Goal: Register for event/course

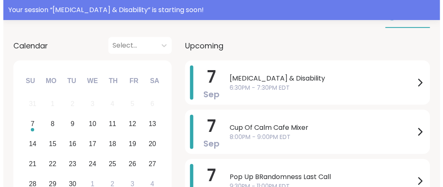
scroll to position [119, 0]
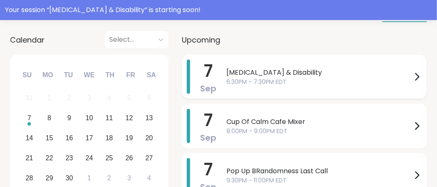
click at [412, 82] on icon at bounding box center [417, 77] width 10 height 10
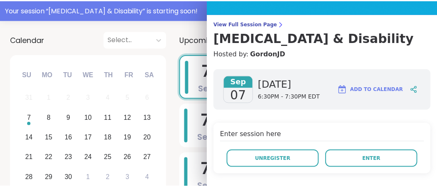
scroll to position [0, 0]
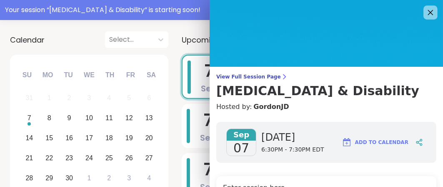
click at [425, 14] on icon at bounding box center [430, 12] width 10 height 10
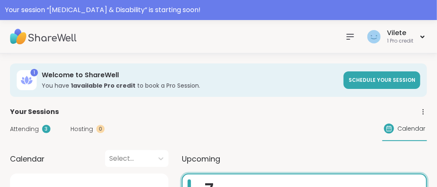
click at [345, 35] on icon at bounding box center [350, 37] width 10 height 10
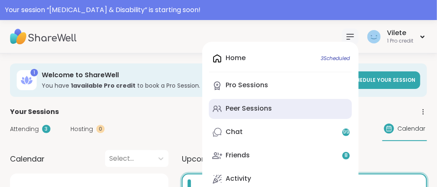
click at [239, 113] on div "Peer Sessions" at bounding box center [249, 108] width 46 height 9
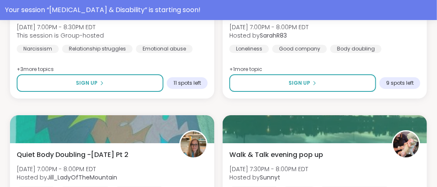
scroll to position [798, 0]
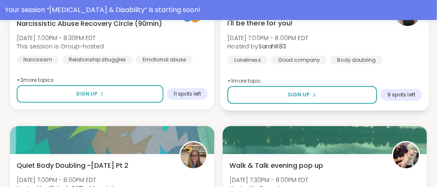
click at [293, 28] on span "I'll be there for you!" at bounding box center [259, 23] width 65 height 10
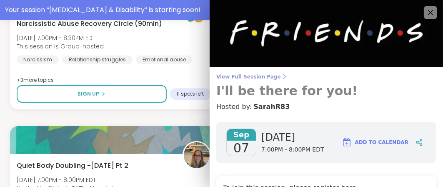
click at [270, 79] on span "View Full Session Page" at bounding box center [326, 76] width 220 height 7
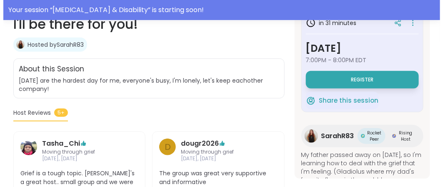
scroll to position [177, 0]
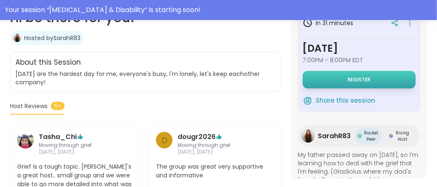
click at [354, 83] on span "Register" at bounding box center [359, 79] width 23 height 7
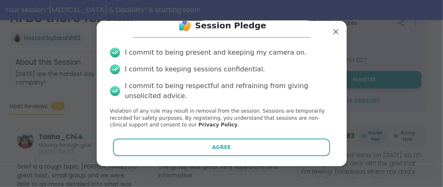
scroll to position [57, 0]
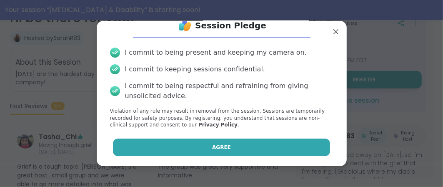
click at [223, 143] on span "Agree" at bounding box center [221, 147] width 19 height 8
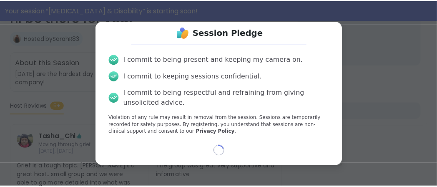
scroll to position [50, 0]
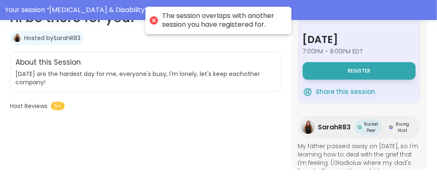
click at [257, 29] on div "The session overlaps with another session you have registered for." at bounding box center [222, 21] width 121 height 18
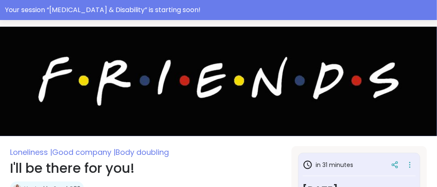
scroll to position [0, 0]
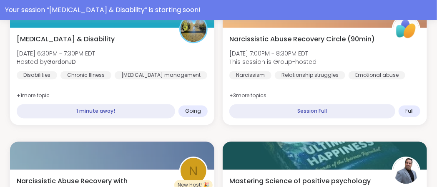
scroll to position [525, 0]
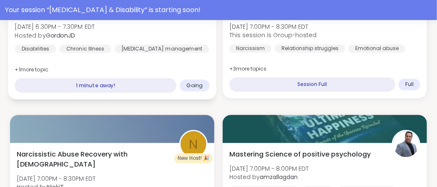
click at [48, 73] on span "+ 1 more topic" at bounding box center [32, 69] width 34 height 7
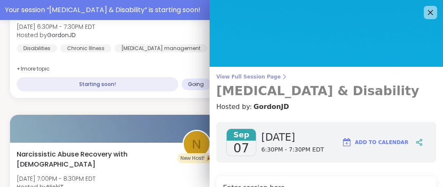
click at [266, 78] on span "View Full Session Page" at bounding box center [326, 76] width 220 height 7
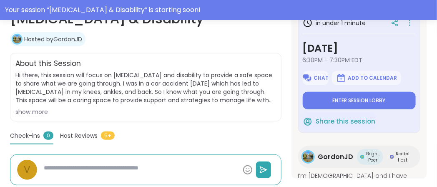
scroll to position [170, 0]
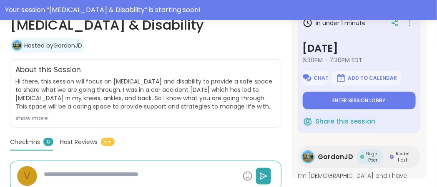
click at [55, 122] on div "show more" at bounding box center [145, 118] width 261 height 8
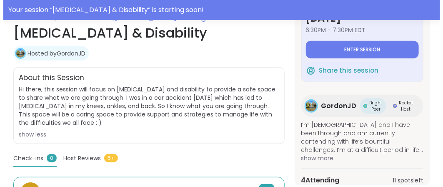
scroll to position [36, 0]
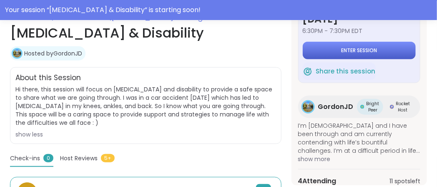
click at [367, 54] on span "Enter session" at bounding box center [359, 50] width 36 height 7
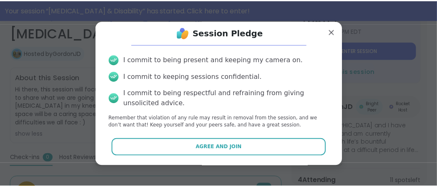
scroll to position [57, 0]
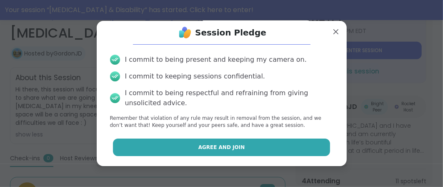
click at [216, 146] on span "Agree and Join" at bounding box center [221, 147] width 47 height 8
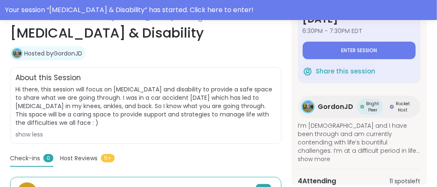
type textarea "*"
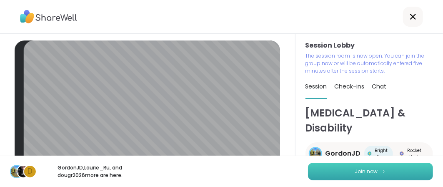
click at [334, 171] on button "Join now" at bounding box center [370, 172] width 125 height 18
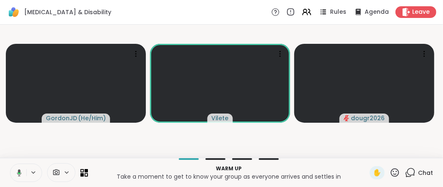
click at [269, 165] on p "Warm up" at bounding box center [229, 169] width 272 height 8
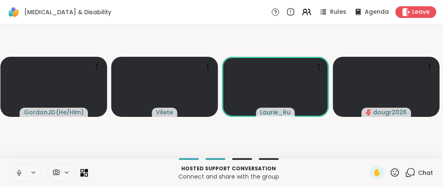
click at [23, 170] on icon at bounding box center [19, 173] width 8 height 8
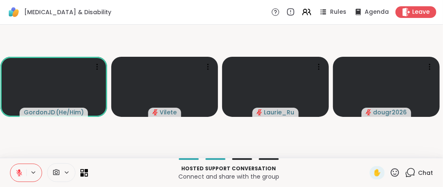
click at [22, 170] on icon at bounding box center [19, 173] width 6 height 6
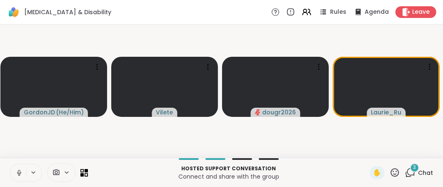
click at [21, 169] on icon at bounding box center [19, 173] width 8 height 8
click at [22, 170] on icon at bounding box center [19, 173] width 6 height 6
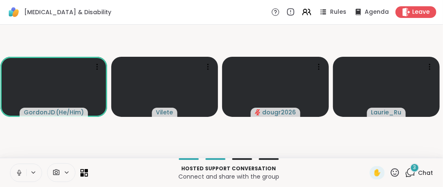
click at [23, 169] on icon at bounding box center [19, 173] width 8 height 8
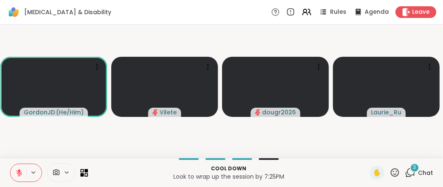
click at [23, 169] on icon at bounding box center [19, 173] width 8 height 8
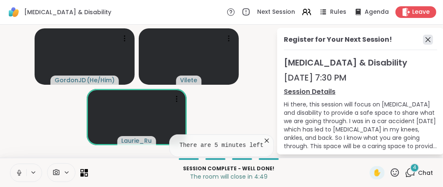
click at [423, 44] on icon at bounding box center [428, 40] width 10 height 10
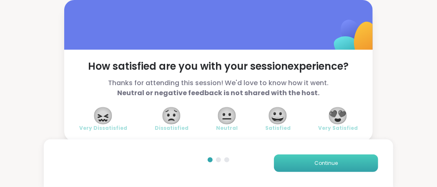
click at [314, 161] on span "Continue" at bounding box center [325, 163] width 23 height 8
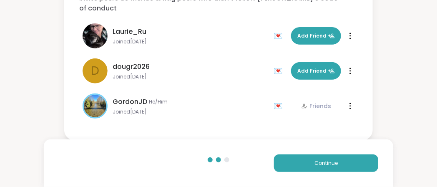
scroll to position [117, 0]
click at [296, 158] on button "Continue" at bounding box center [326, 163] width 104 height 18
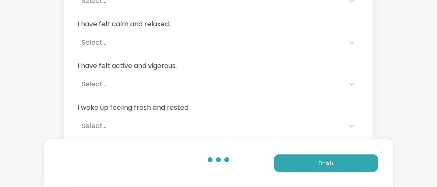
scroll to position [0, 0]
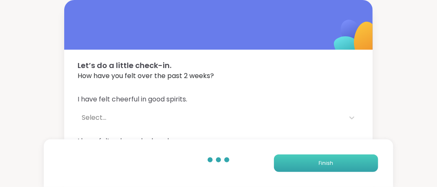
click at [319, 159] on span "Finish" at bounding box center [326, 163] width 15 height 8
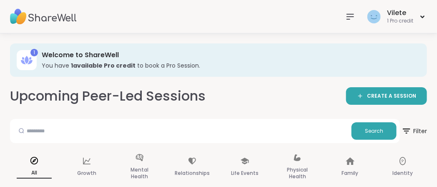
drag, startPoint x: 316, startPoint y: 159, endPoint x: 347, endPoint y: 75, distance: 90.2
click at [347, 70] on h3 "You have 1 available Pro credit to book a Pro Session." at bounding box center [229, 65] width 374 height 8
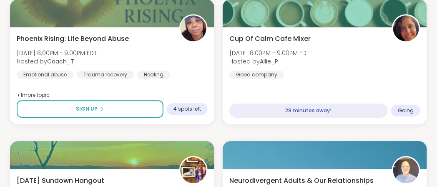
scroll to position [758, 0]
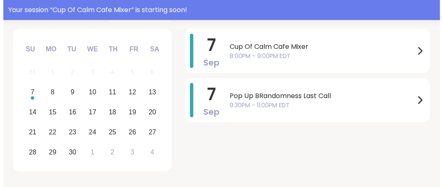
scroll to position [148, 0]
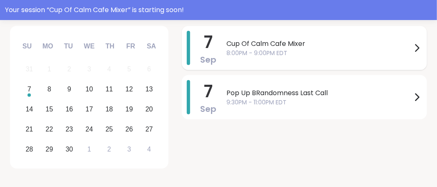
click at [412, 53] on icon at bounding box center [417, 48] width 10 height 10
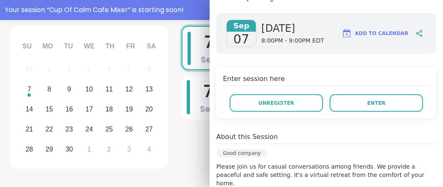
scroll to position [115, 0]
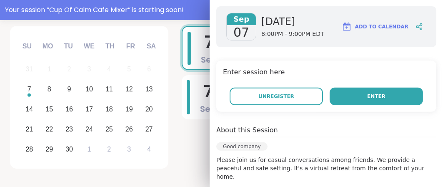
click at [367, 100] on span "Enter" at bounding box center [376, 97] width 18 height 8
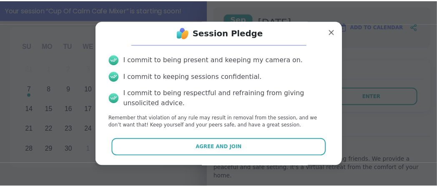
scroll to position [57, 0]
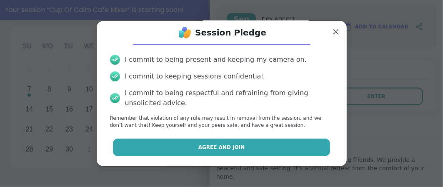
click at [260, 143] on button "Agree and Join" at bounding box center [221, 147] width 217 height 18
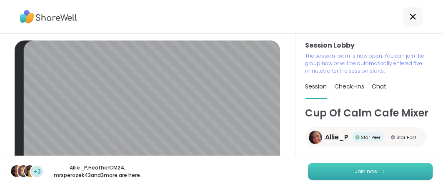
drag, startPoint x: 260, startPoint y: 143, endPoint x: 335, endPoint y: 172, distance: 80.5
click at [335, 172] on button "Join now" at bounding box center [370, 172] width 125 height 18
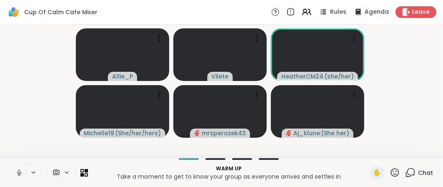
click at [23, 169] on icon at bounding box center [19, 173] width 8 height 8
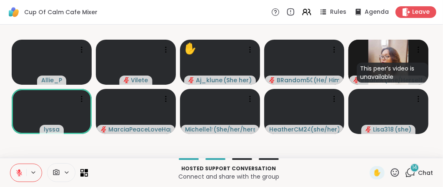
click at [390, 170] on icon at bounding box center [395, 172] width 10 height 10
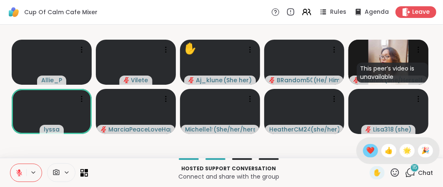
click at [367, 146] on span "❤️" at bounding box center [371, 151] width 8 height 10
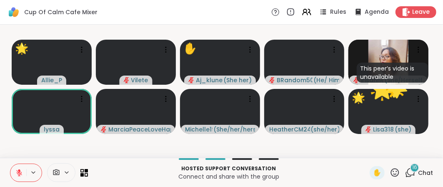
click at [390, 171] on icon at bounding box center [395, 172] width 10 height 10
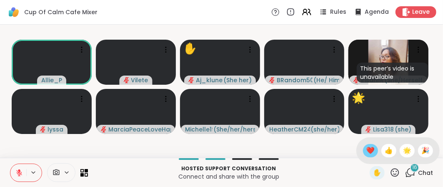
click at [367, 146] on span "❤️" at bounding box center [371, 151] width 8 height 10
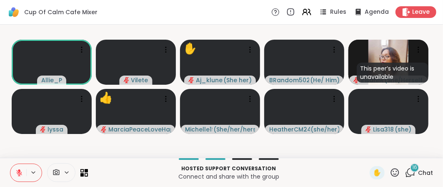
click at [325, 172] on p "Connect and share with the group" at bounding box center [229, 176] width 272 height 8
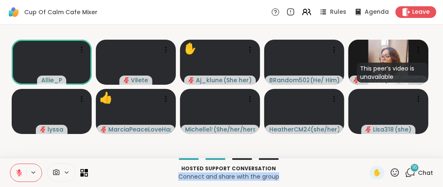
drag, startPoint x: 325, startPoint y: 170, endPoint x: 331, endPoint y: 168, distance: 6.1
click at [331, 168] on div "Hosted support conversation Connect and share with the group" at bounding box center [229, 172] width 272 height 19
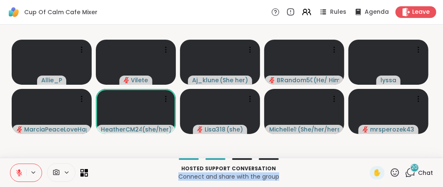
click at [20, 169] on icon at bounding box center [19, 170] width 3 height 3
click at [23, 169] on icon at bounding box center [19, 173] width 8 height 8
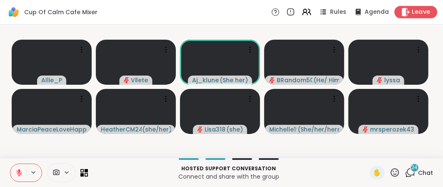
click at [412, 13] on span "Leave" at bounding box center [421, 12] width 18 height 9
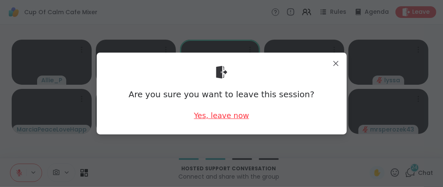
click at [205, 119] on div "Yes, leave now" at bounding box center [221, 115] width 55 height 10
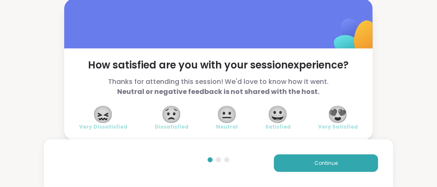
scroll to position [52, 0]
click at [321, 159] on span "Continue" at bounding box center [325, 163] width 23 height 8
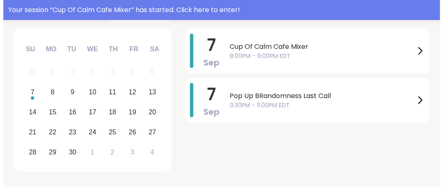
scroll to position [151, 0]
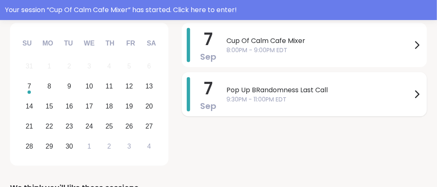
click at [356, 95] on span "Pop Up BRandomness Last Call" at bounding box center [319, 90] width 186 height 10
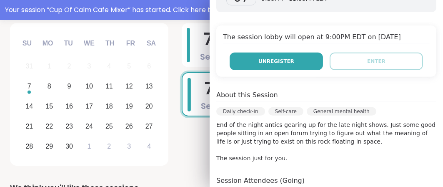
click at [275, 65] on span "Unregister" at bounding box center [277, 62] width 36 height 8
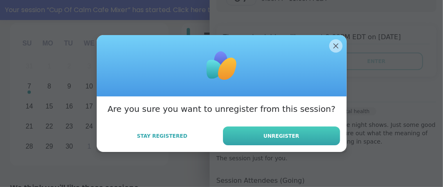
click at [272, 140] on span "Unregister" at bounding box center [282, 136] width 36 height 8
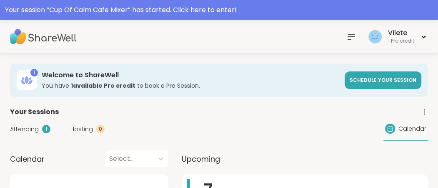
click at [346, 35] on icon at bounding box center [351, 37] width 10 height 10
click at [348, 36] on icon at bounding box center [351, 36] width 7 height 5
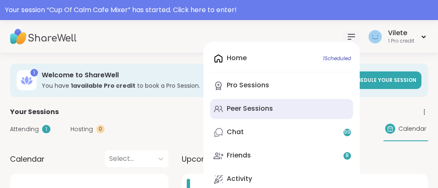
click at [246, 113] on div "Peer Sessions" at bounding box center [250, 108] width 46 height 9
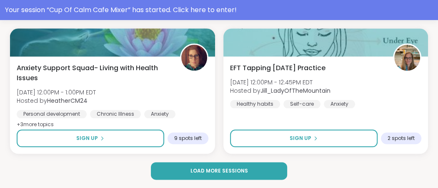
scroll to position [2697, 0]
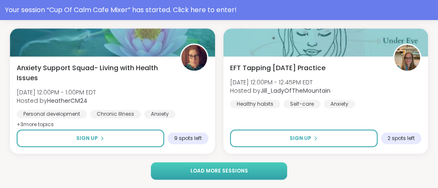
click at [234, 168] on span "Load more sessions" at bounding box center [219, 171] width 58 height 8
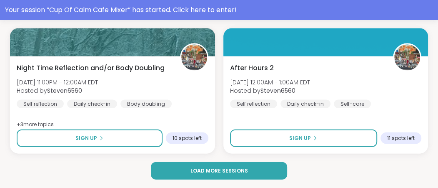
scroll to position [5324, 0]
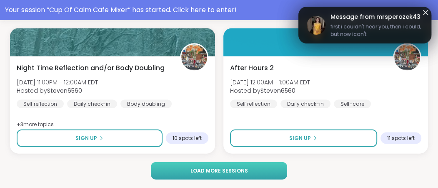
click at [247, 168] on span "Load more sessions" at bounding box center [219, 171] width 58 height 8
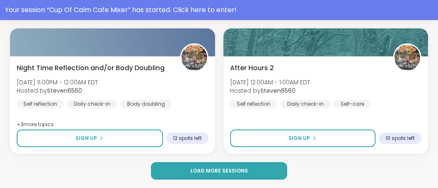
scroll to position [7950, 0]
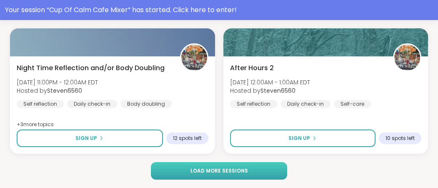
click at [219, 170] on span "Load more sessions" at bounding box center [219, 171] width 58 height 8
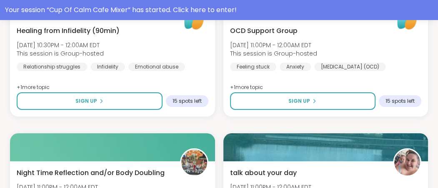
scroll to position [10577, 0]
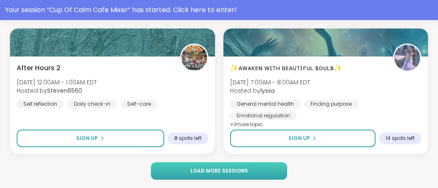
click at [213, 171] on span "Load more sessions" at bounding box center [219, 171] width 58 height 8
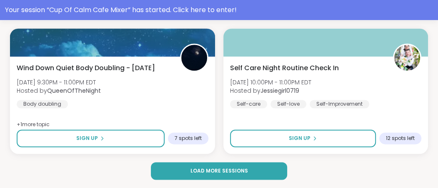
scroll to position [13204, 0]
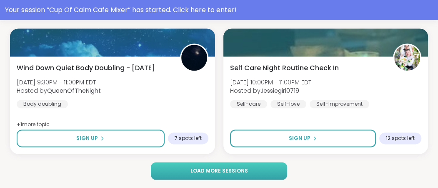
click at [241, 171] on span "Load more sessions" at bounding box center [219, 171] width 58 height 8
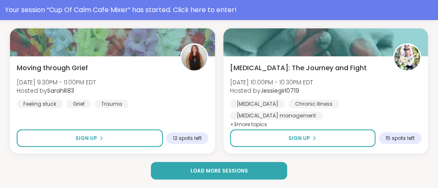
scroll to position [15547, 0]
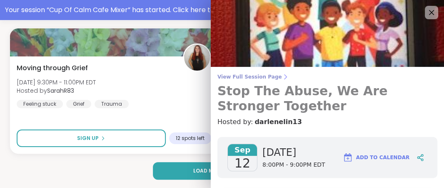
click at [266, 78] on span "View Full Session Page" at bounding box center [328, 76] width 220 height 7
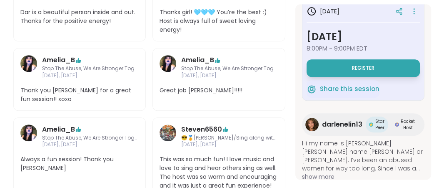
scroll to position [6, 0]
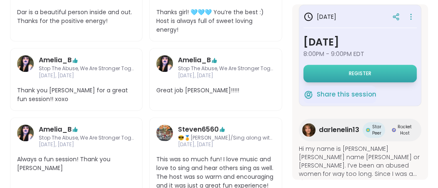
click at [341, 82] on button "Register" at bounding box center [360, 74] width 113 height 18
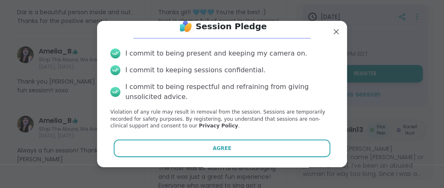
scroll to position [56, 0]
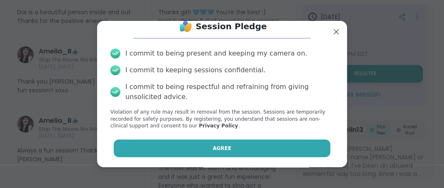
click at [246, 146] on button "Agree" at bounding box center [222, 148] width 217 height 18
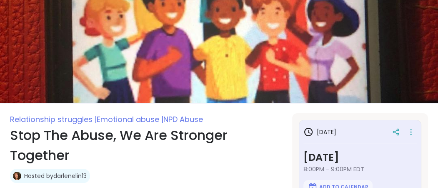
scroll to position [30, 0]
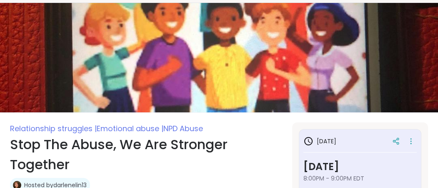
type textarea "*"
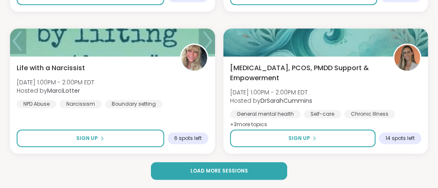
scroll to position [2677, 0]
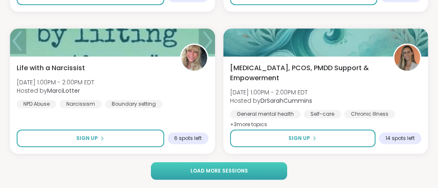
click at [254, 170] on button "Load more sessions" at bounding box center [219, 171] width 136 height 18
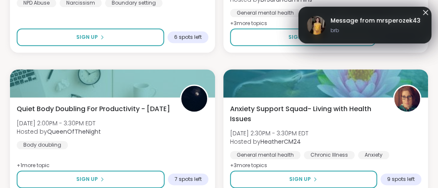
click at [371, 25] on span "Message from mrsperozek43" at bounding box center [376, 20] width 90 height 9
